Goal: Browse casually

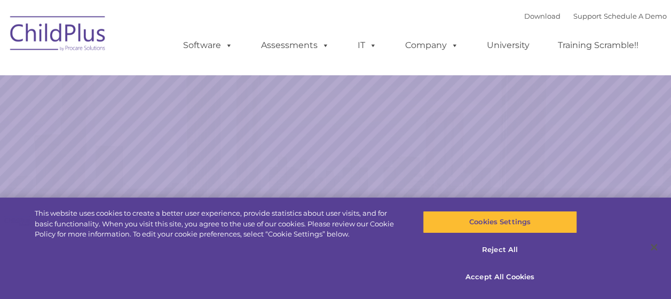
select select "MEDIUM"
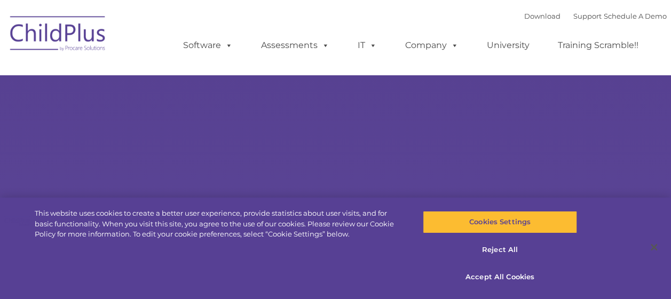
type input ""
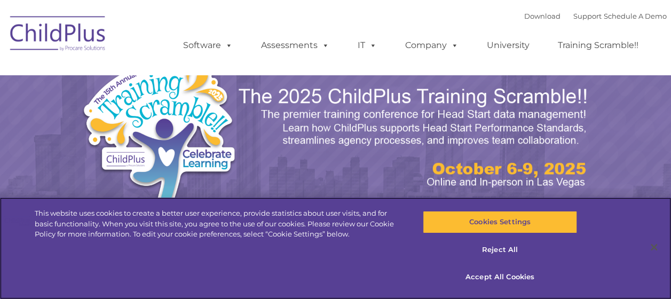
select select "MEDIUM"
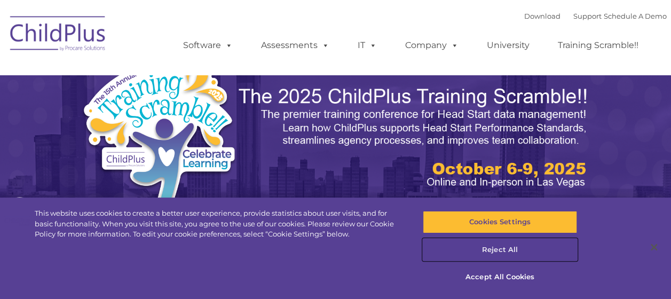
click at [504, 250] on button "Reject All" at bounding box center [500, 250] width 154 height 22
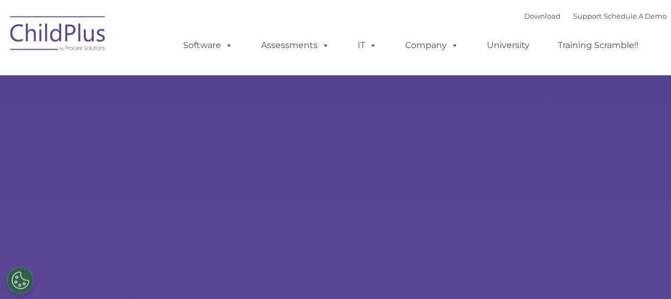
select select "MEDIUM"
